Goal: Complete application form

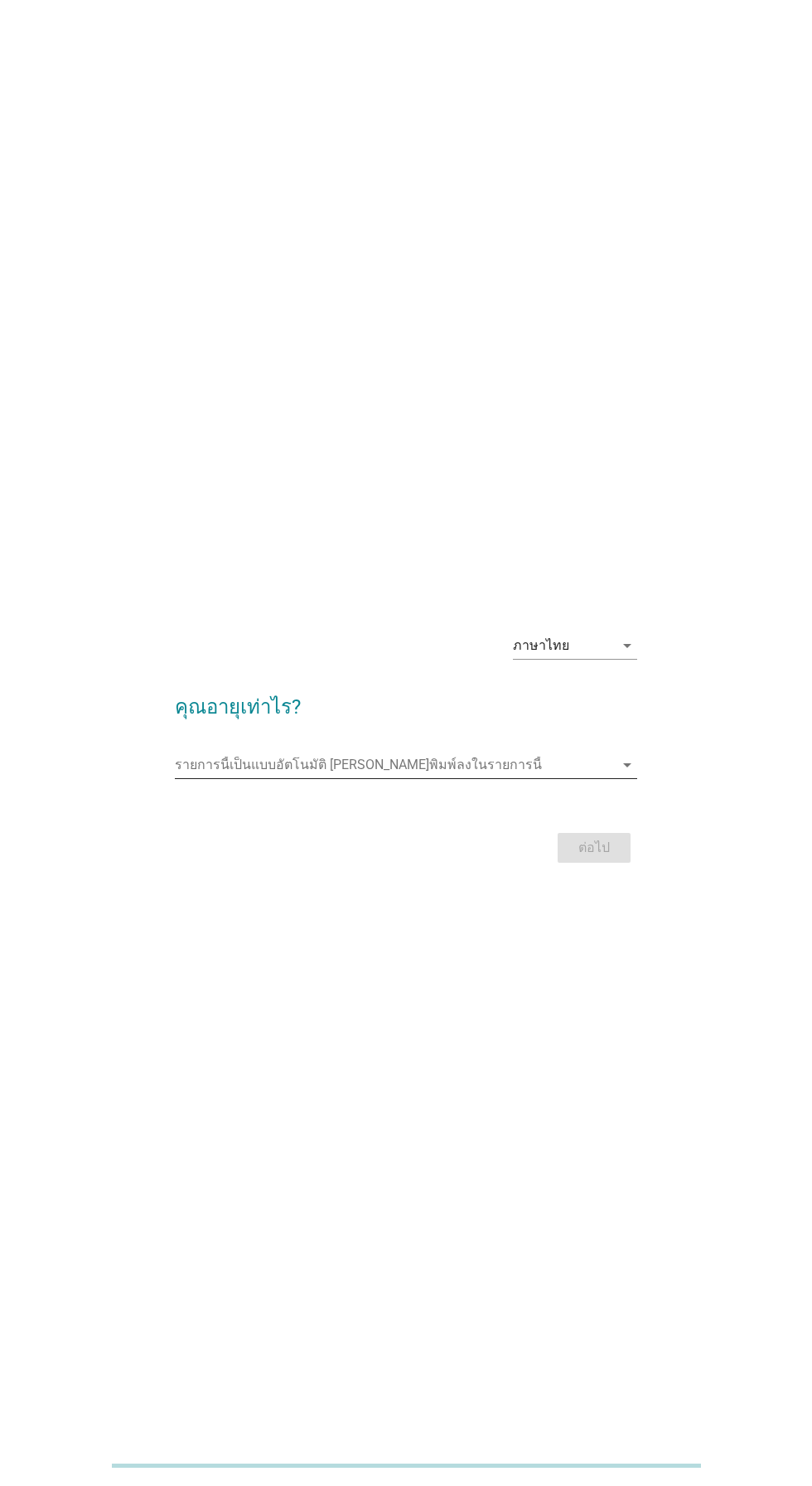
click at [573, 778] on input "รายการนี้เป็นแบบอัตโนมัติ คุณสามารถพิมพ์ลงในรายการนี้" at bounding box center [394, 764] width 439 height 27
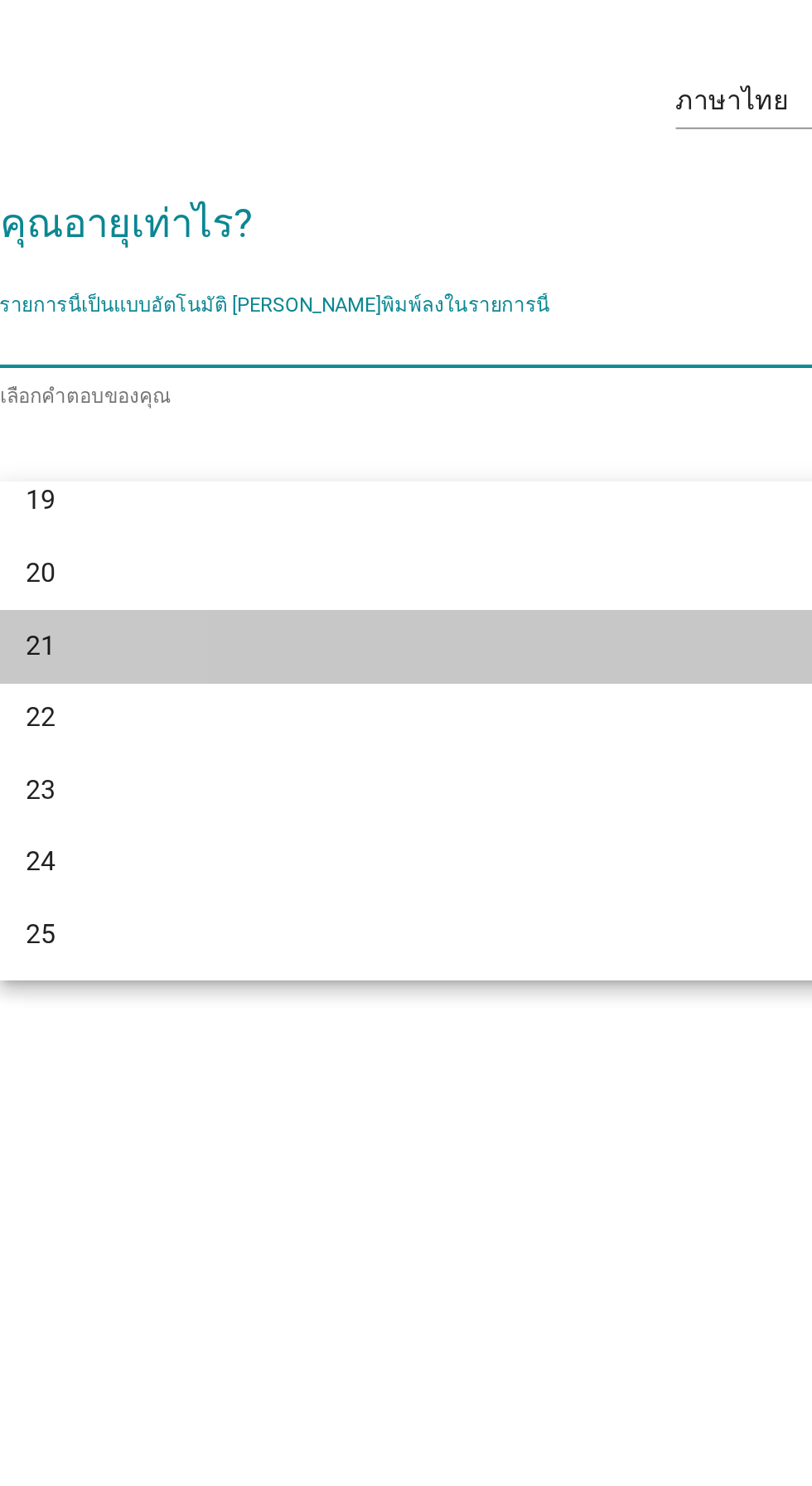
scroll to position [79, 0]
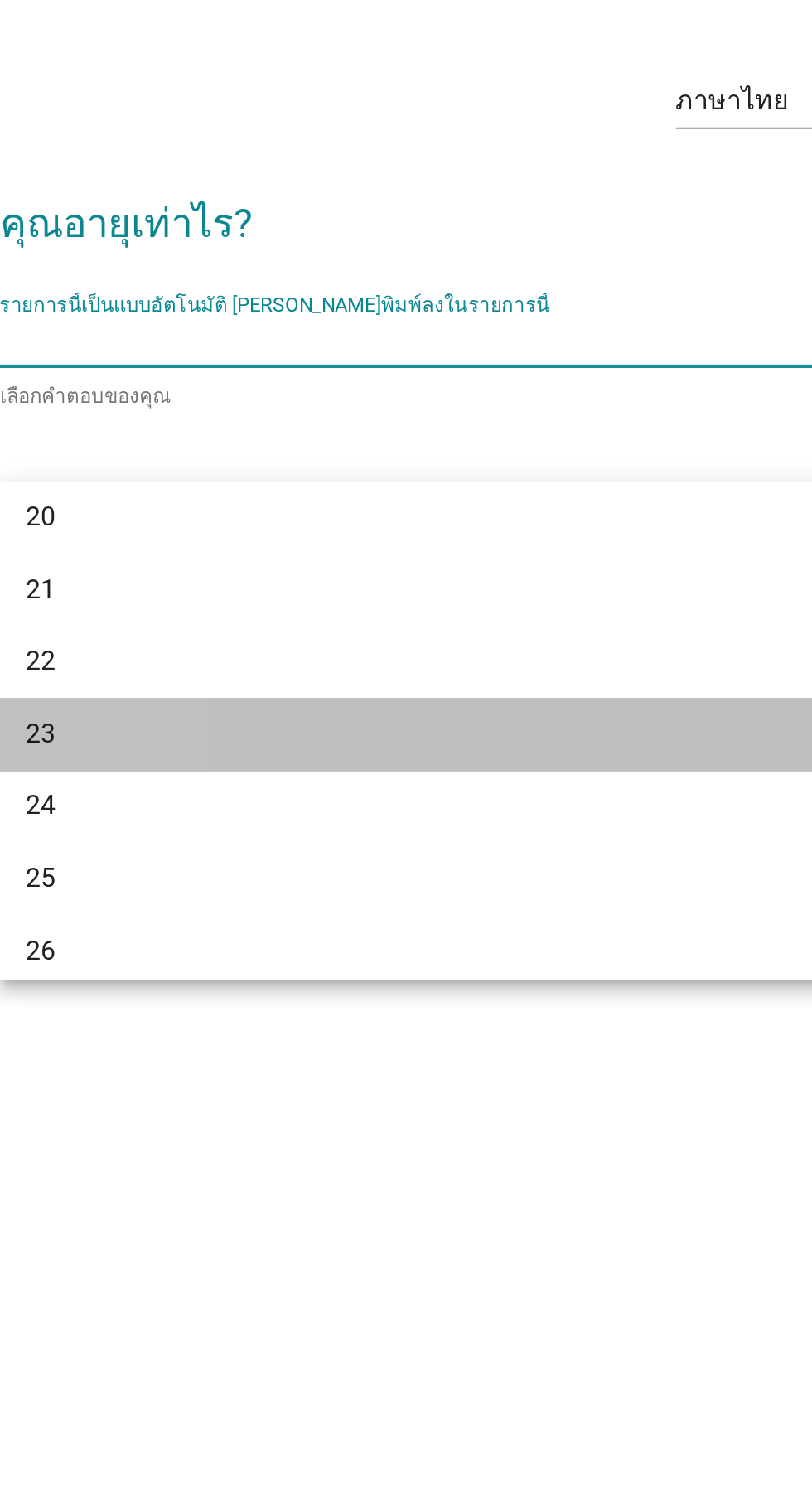
click at [457, 967] on div "23" at bounding box center [388, 959] width 399 height 20
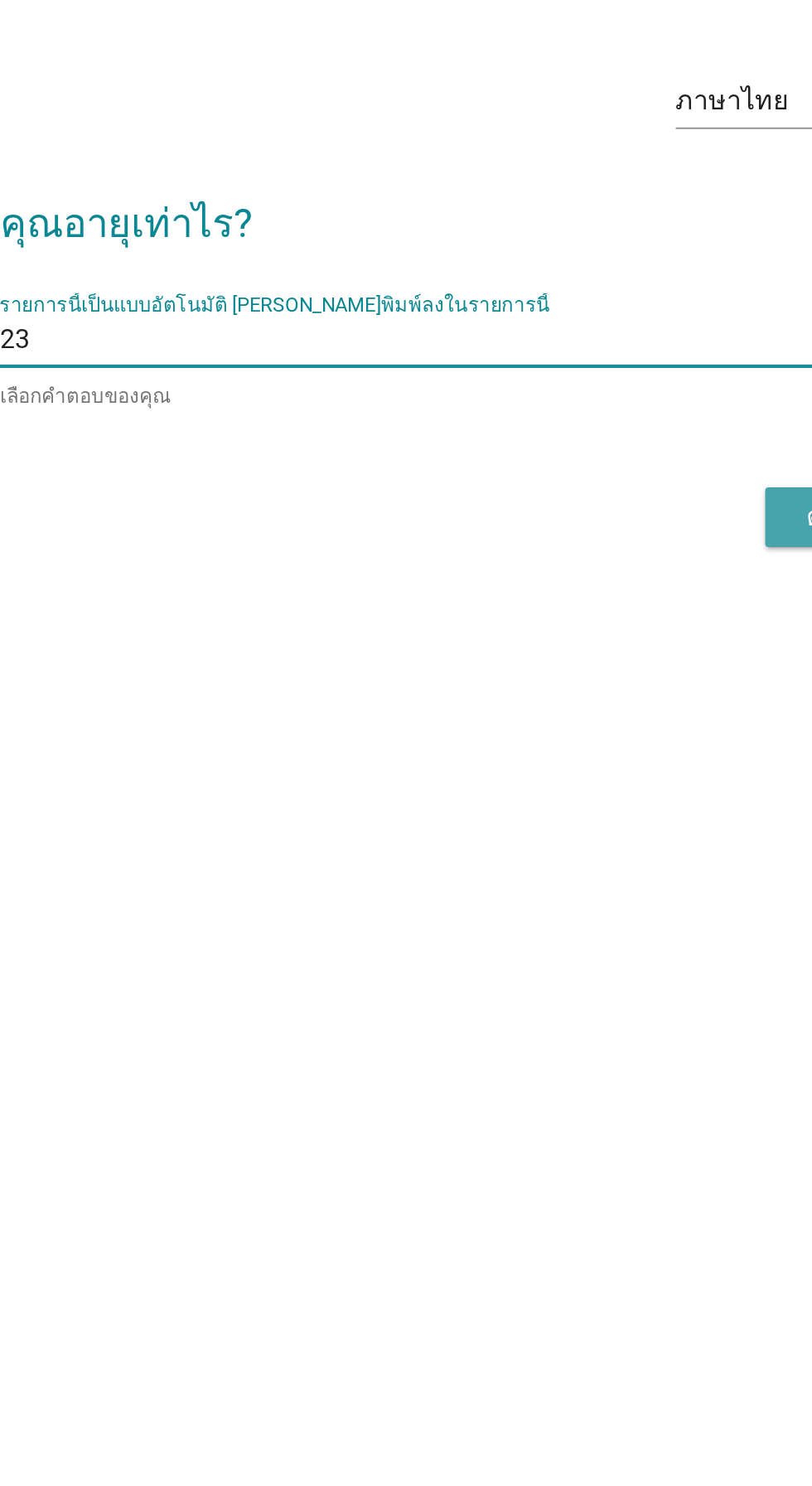
click at [565, 866] on button "ต่อไป" at bounding box center [594, 850] width 72 height 30
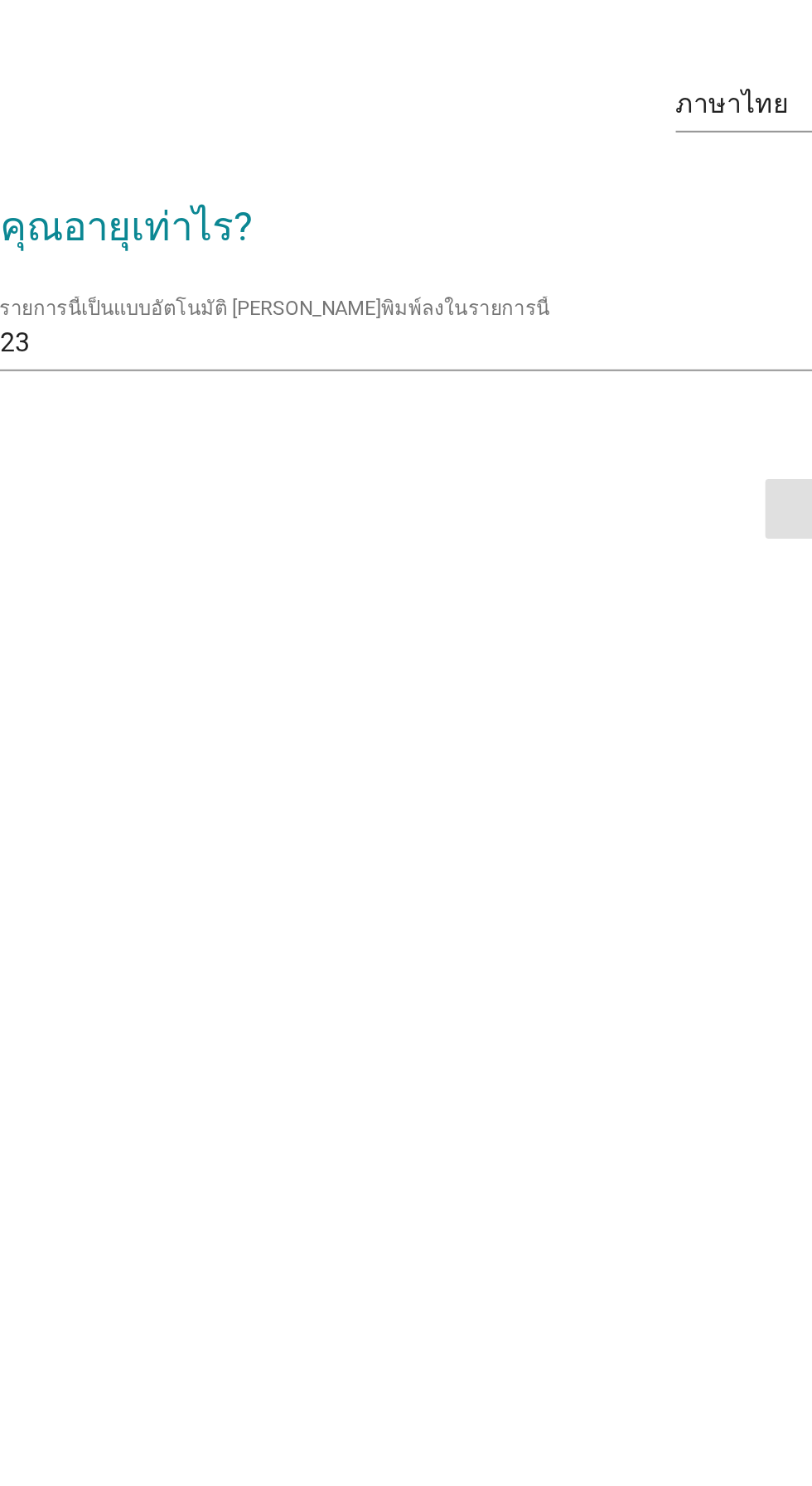
scroll to position [0, 0]
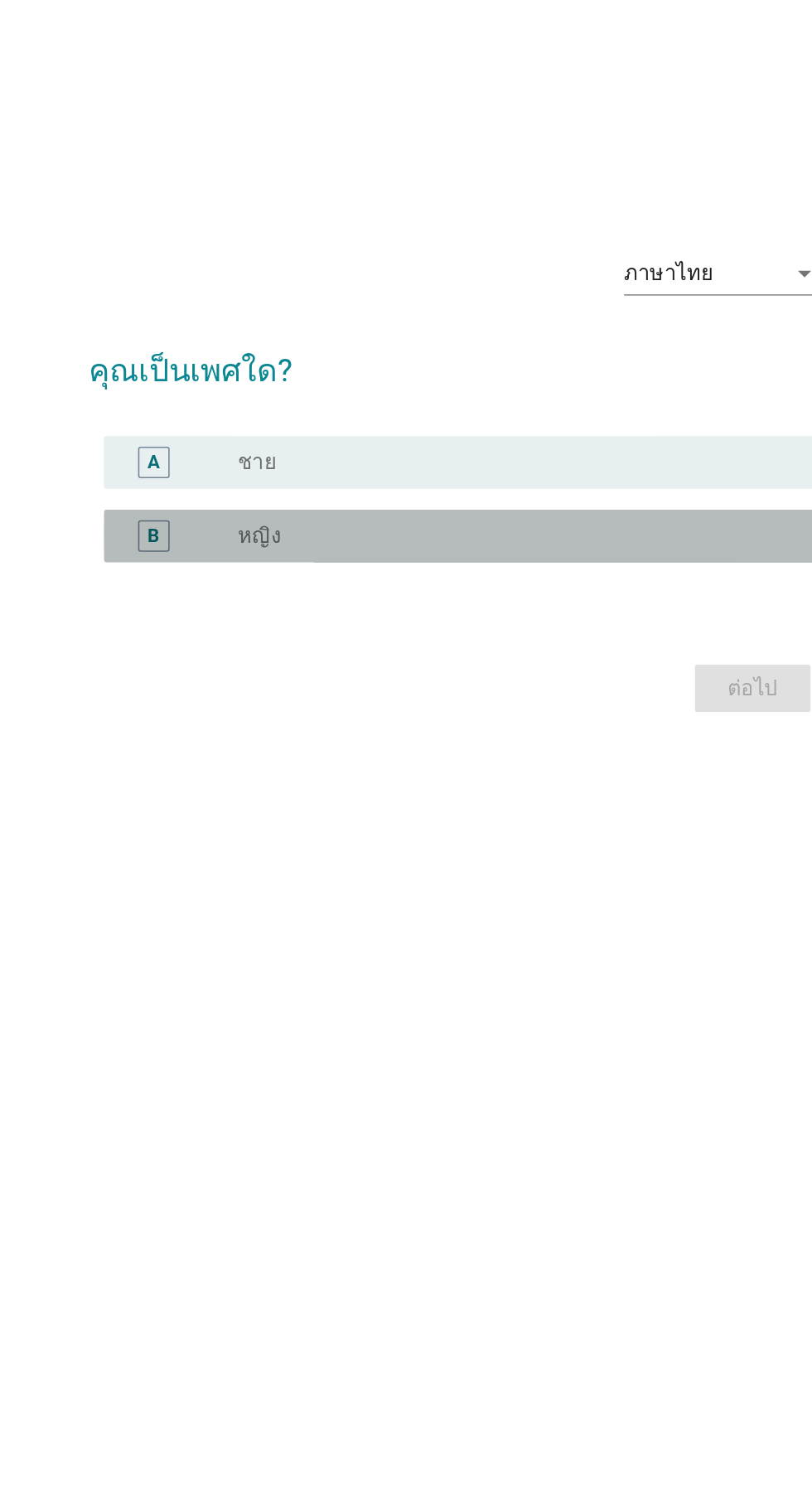
click at [471, 798] on div "B radio_button_unchecked หญิง" at bounding box center [410, 781] width 452 height 33
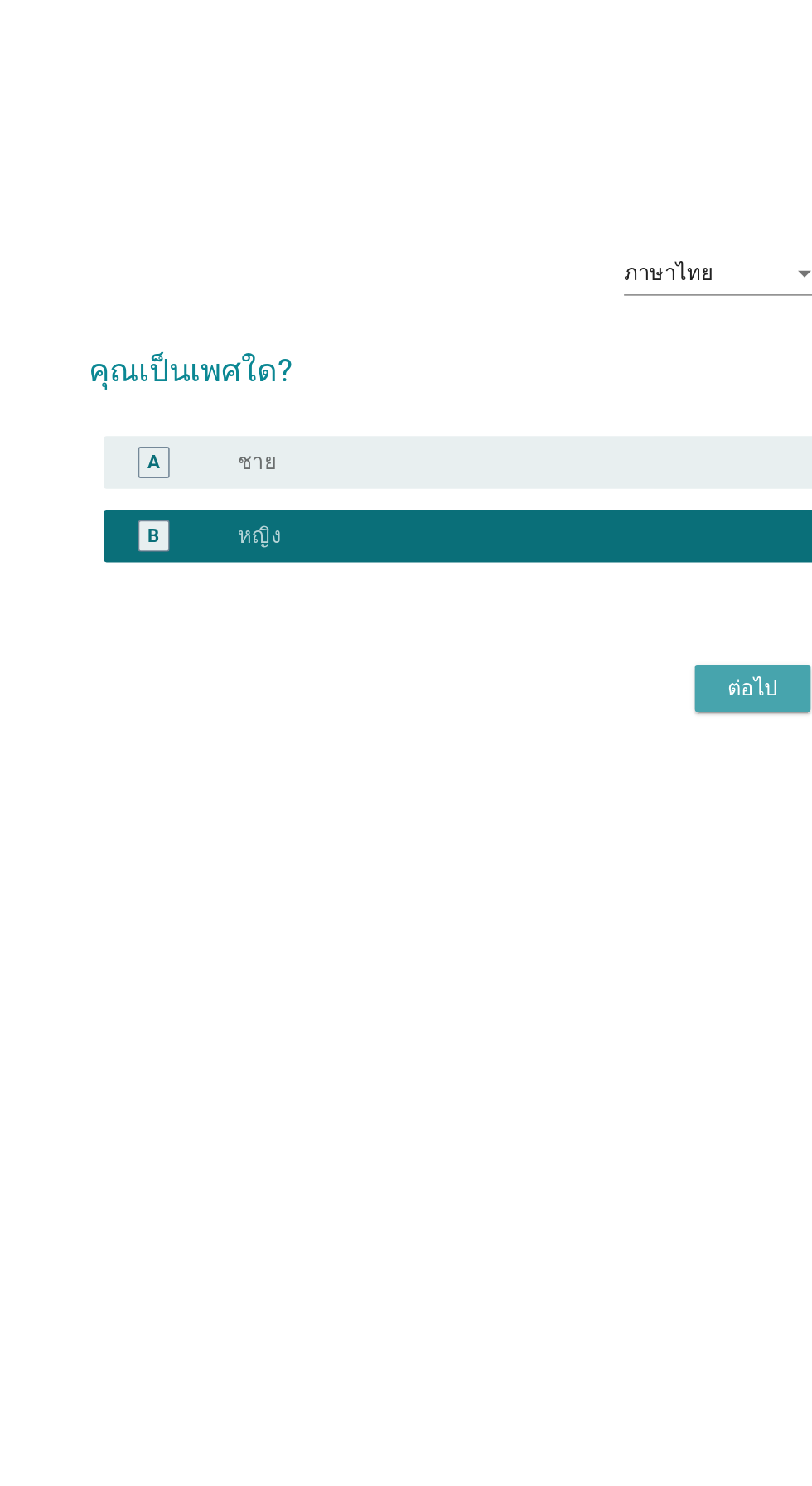
click at [585, 887] on div "ต่อไป" at bounding box center [594, 878] width 47 height 20
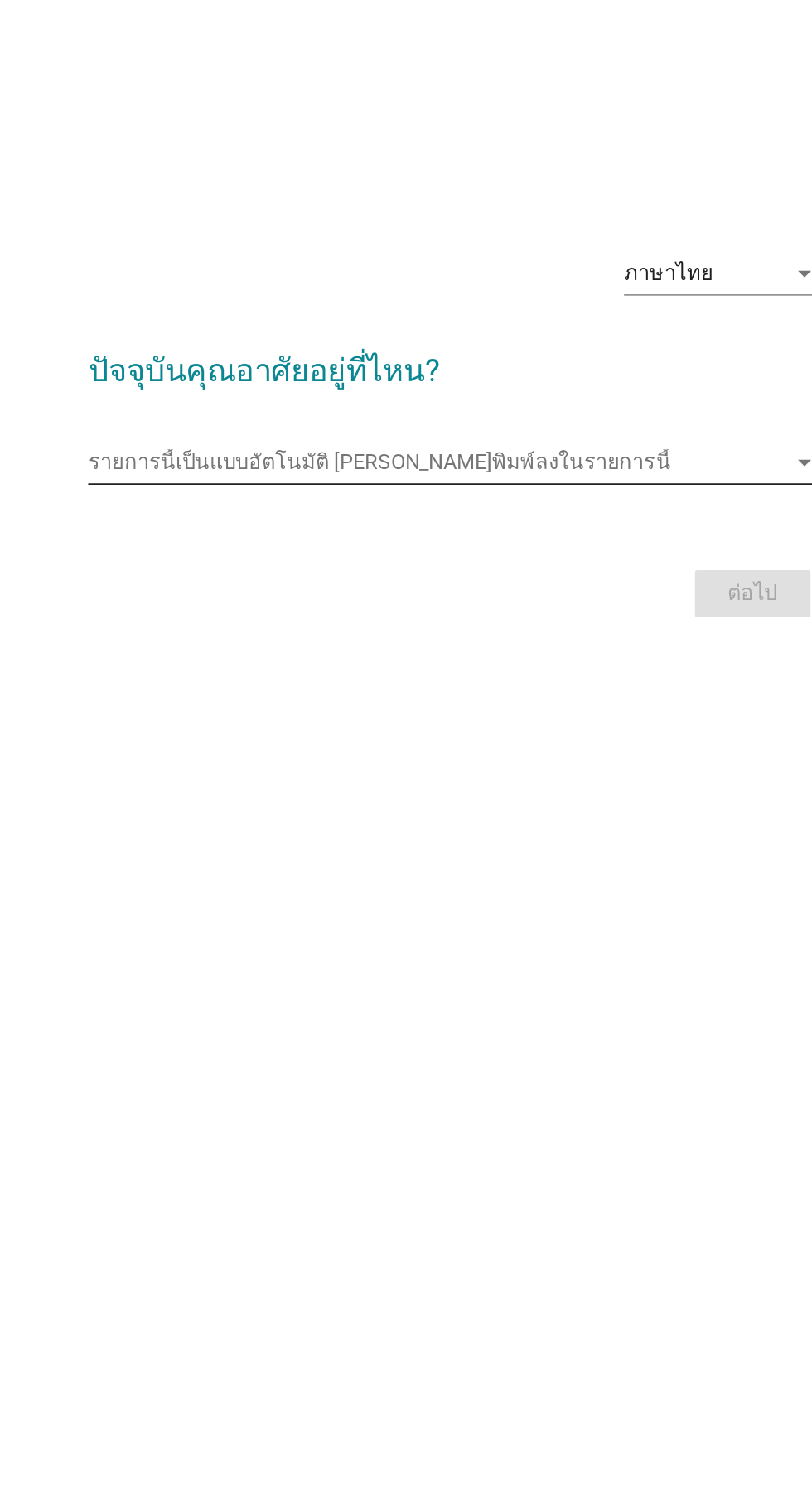
click at [499, 748] on input "รายการนี้เป็นแบบอัตโนมัติ คุณสามารถพิมพ์ลงในรายการนี้" at bounding box center [394, 735] width 439 height 27
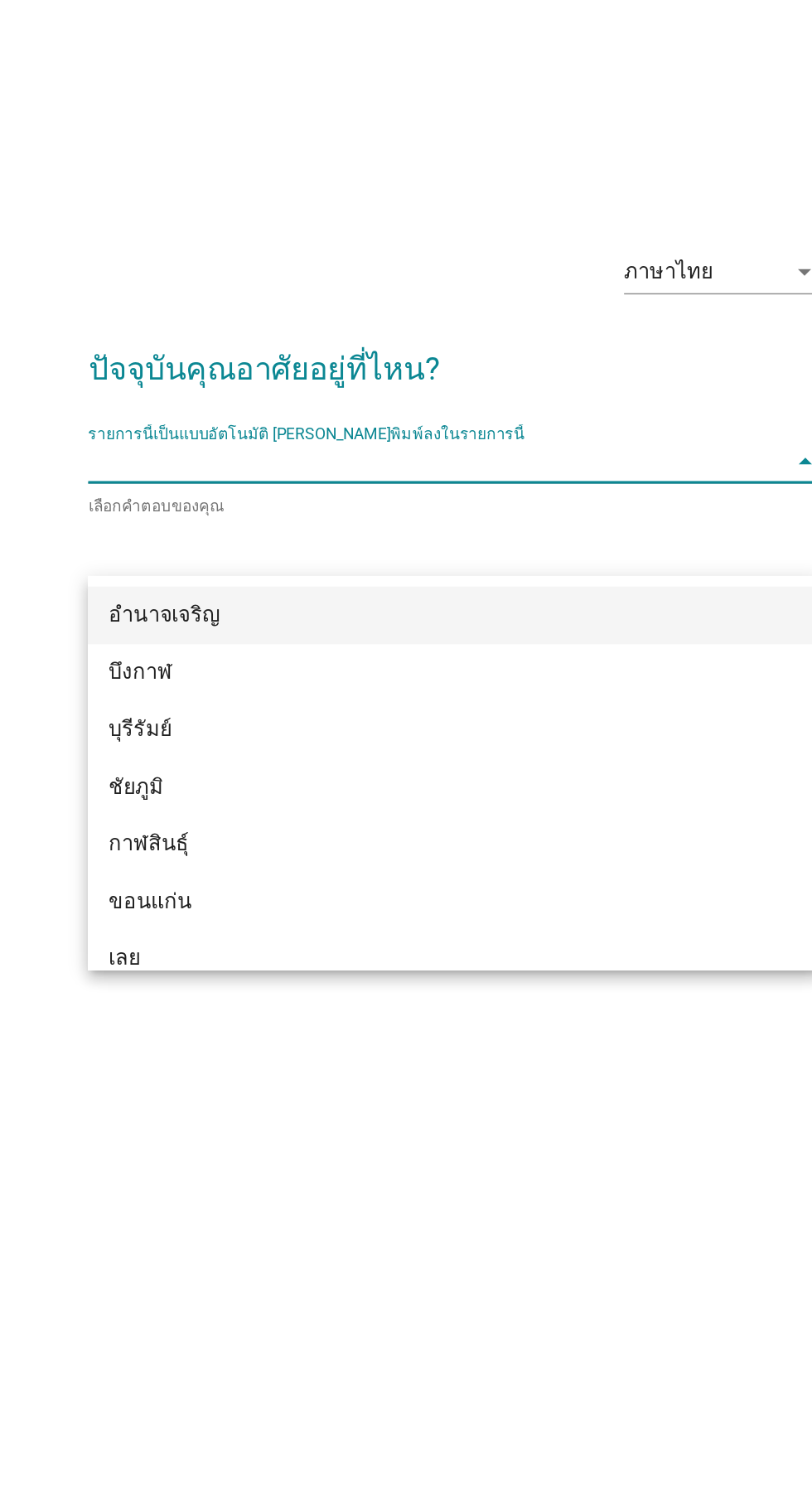
click at [506, 830] on div "อำนาจเจริญ" at bounding box center [388, 830] width 399 height 20
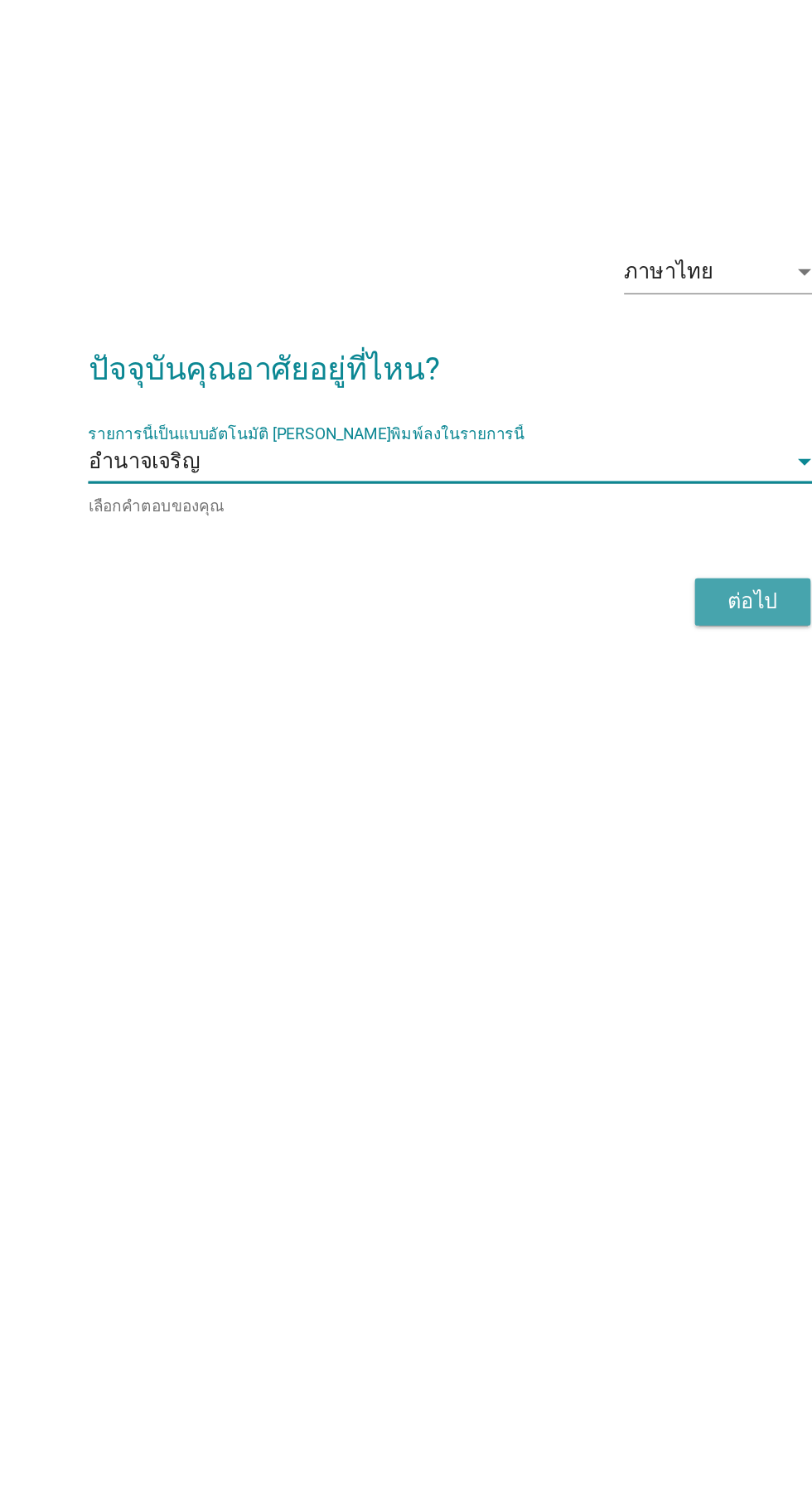
click at [575, 833] on div "ต่อไป" at bounding box center [594, 823] width 47 height 20
